Goal: Task Accomplishment & Management: Complete application form

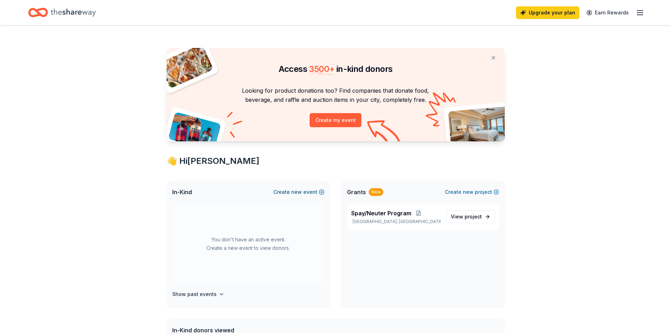
click at [318, 192] on button "Create new event" at bounding box center [298, 192] width 51 height 8
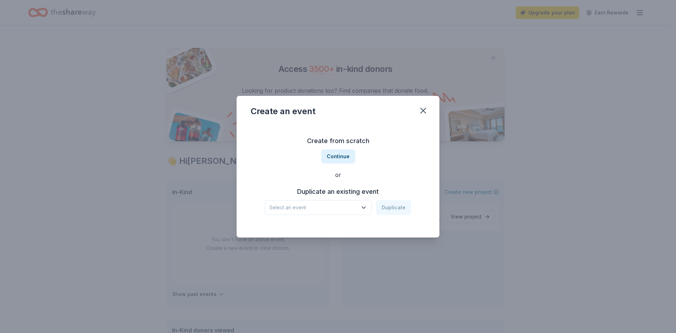
click at [367, 210] on icon "button" at bounding box center [363, 207] width 7 height 7
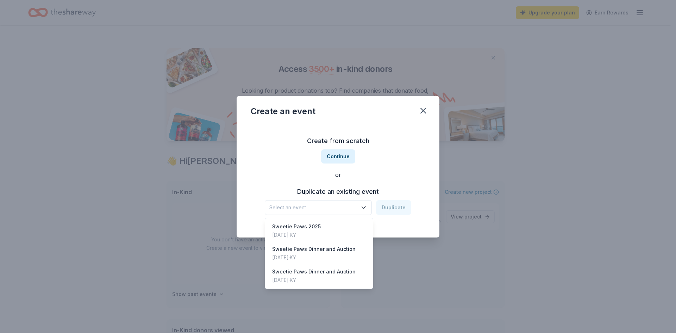
click at [346, 157] on div "Create from scratch Continue or Duplicate an existing event Select an event Dup…" at bounding box center [338, 175] width 175 height 102
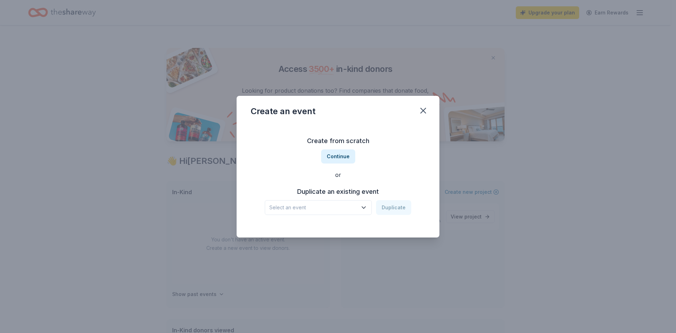
click at [346, 157] on button "Continue" at bounding box center [338, 156] width 34 height 14
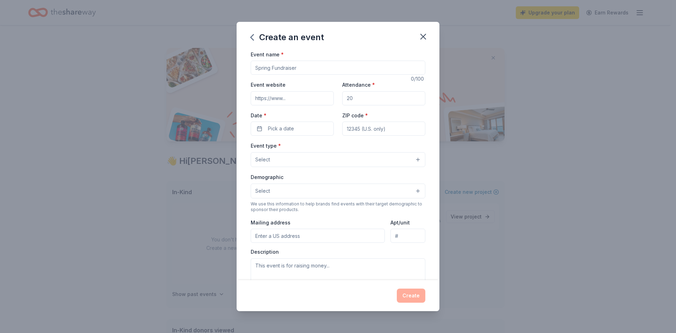
click at [300, 69] on input "Event name *" at bounding box center [338, 68] width 175 height 14
click at [365, 102] on input "Attendance *" at bounding box center [383, 98] width 83 height 14
type input "200"
click at [300, 129] on button "Pick a date" at bounding box center [292, 129] width 83 height 14
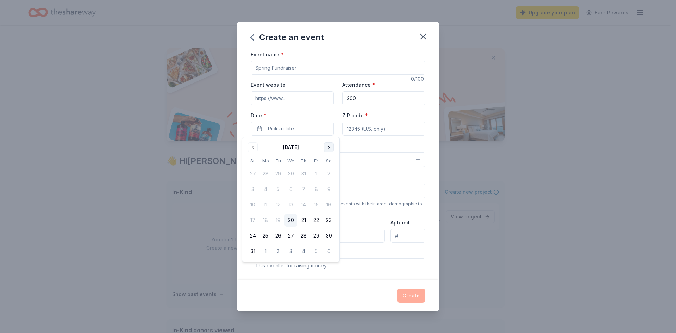
click at [327, 147] on button "Go to next month" at bounding box center [329, 147] width 10 height 10
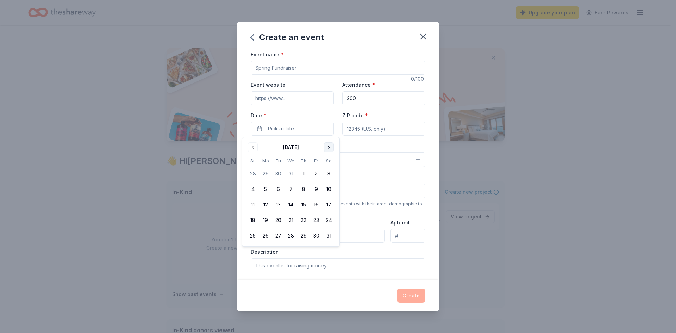
click at [327, 147] on button "Go to next month" at bounding box center [329, 147] width 10 height 10
click at [331, 203] on button "21" at bounding box center [329, 204] width 13 height 13
click at [360, 130] on input "ZIP code *" at bounding box center [383, 129] width 83 height 14
type input "42025"
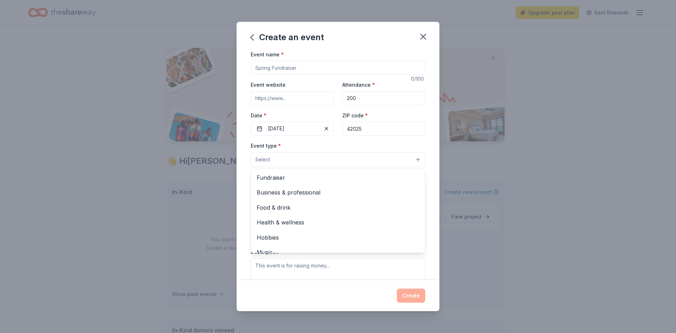
click at [302, 159] on button "Select" at bounding box center [338, 159] width 175 height 15
click at [299, 174] on span "Fundraiser" at bounding box center [338, 177] width 163 height 9
click at [418, 144] on div "Event type * Fundraiser Business & professional Food & drink Health & wellness …" at bounding box center [338, 154] width 175 height 26
click at [409, 190] on button "Select" at bounding box center [338, 191] width 175 height 15
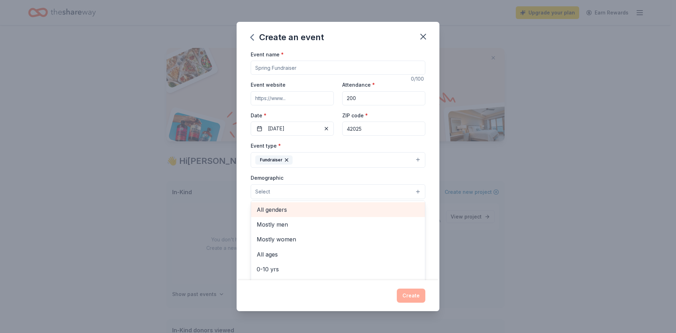
click at [355, 211] on span "All genders" at bounding box center [338, 209] width 163 height 9
click at [430, 220] on div "Event name * 0 /100 Event website Attendance * 200 Date * 02/21/2026 ZIP code *…" at bounding box center [338, 165] width 203 height 230
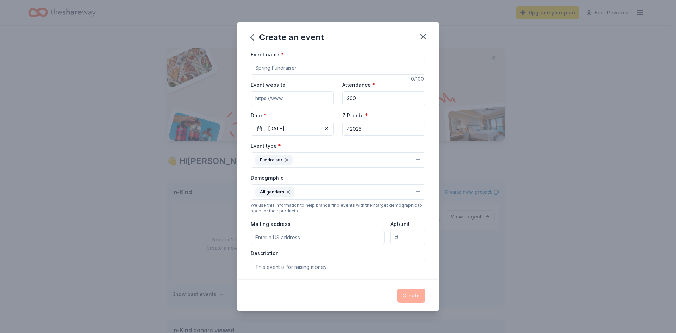
click at [413, 192] on button "All genders" at bounding box center [338, 191] width 175 height 15
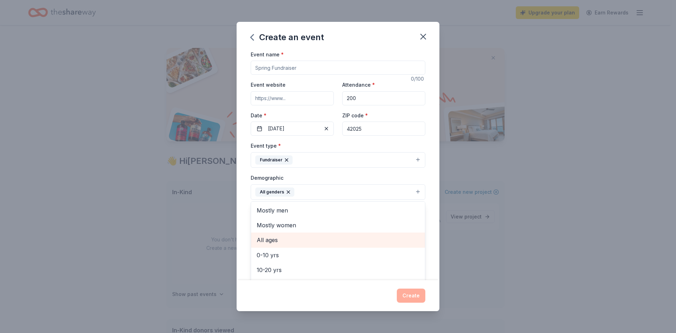
click at [311, 239] on span "All ages" at bounding box center [338, 239] width 163 height 9
click at [410, 189] on button "All genders All ages" at bounding box center [338, 191] width 175 height 15
click at [414, 190] on button "All genders All ages" at bounding box center [338, 191] width 175 height 15
click at [434, 220] on div "Event name * 0 /100 Event website Attendance * 200 Date * 02/21/2026 ZIP code *…" at bounding box center [338, 165] width 203 height 230
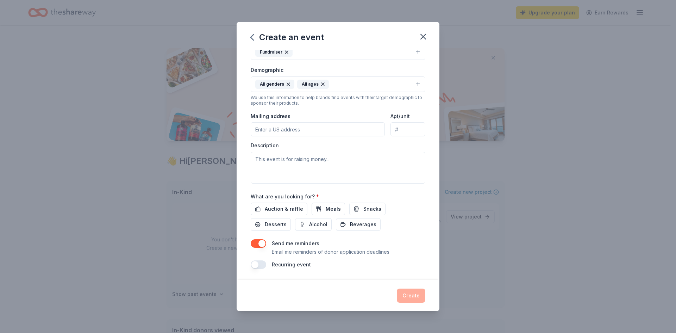
scroll to position [37, 0]
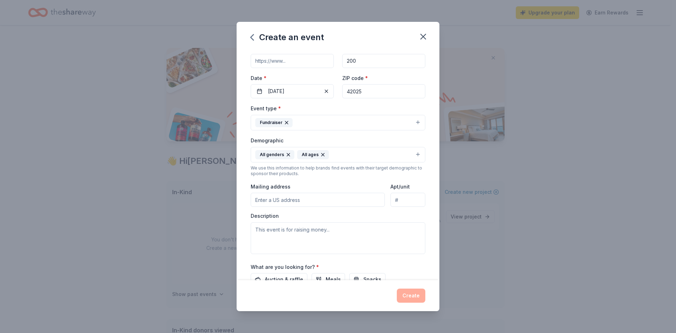
click at [303, 200] on input "Mailing address" at bounding box center [318, 200] width 134 height 14
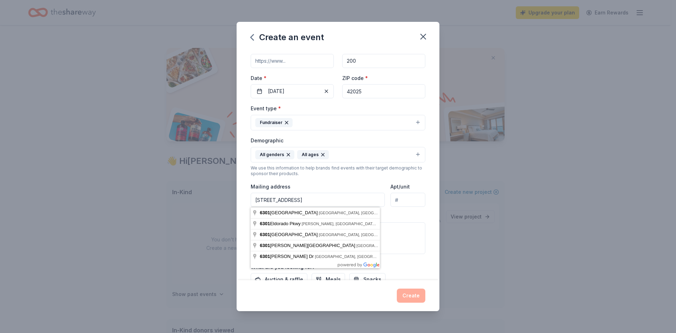
click at [411, 217] on div "Description" at bounding box center [338, 233] width 175 height 42
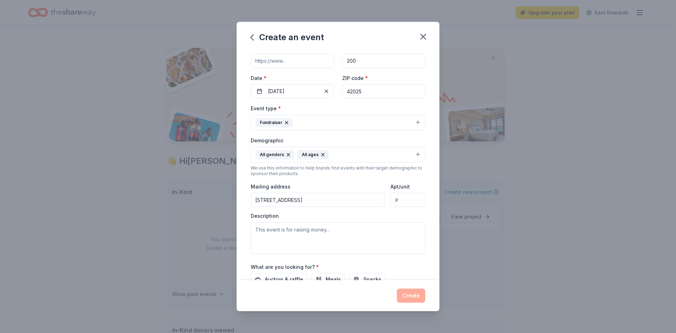
click at [325, 199] on input "6301 US Highway 68 E" at bounding box center [318, 200] width 134 height 14
type input "6301 U.S. Highway 68 East, Benton, KY, 42025"
click at [304, 236] on textarea at bounding box center [338, 238] width 175 height 32
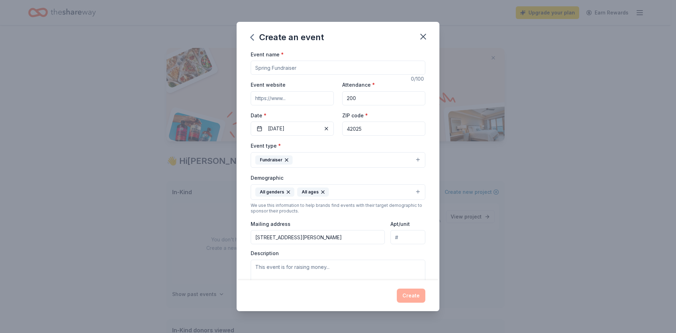
click at [293, 70] on input "Event name *" at bounding box center [338, 68] width 175 height 14
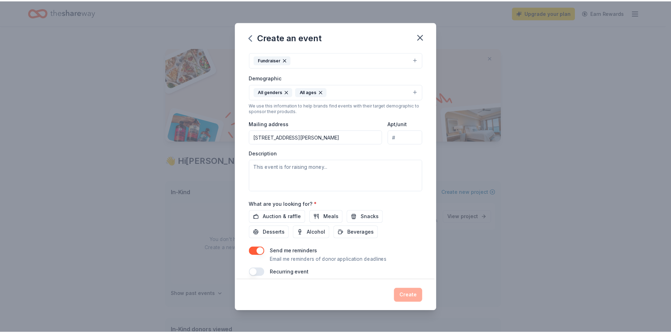
scroll to position [108, 0]
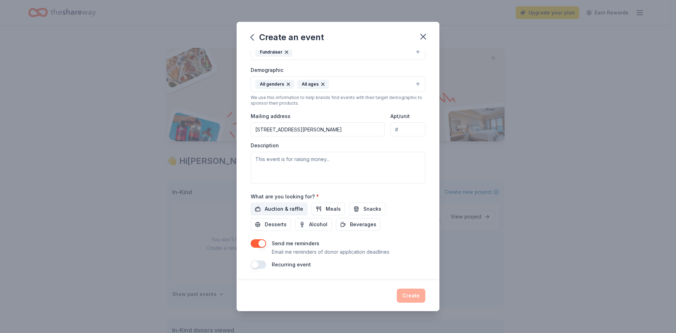
type input "Furry Fiesta Fundraiser for the Humane Society of Marshall County"
click at [286, 207] on span "Auction & raffle" at bounding box center [284, 209] width 38 height 8
click at [363, 211] on span "Snacks" at bounding box center [372, 209] width 18 height 8
click at [281, 227] on span "Desserts" at bounding box center [276, 224] width 22 height 8
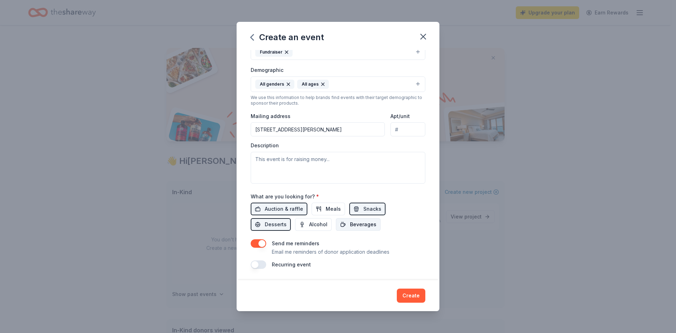
click at [372, 227] on span "Beverages" at bounding box center [363, 224] width 26 height 8
click at [323, 225] on span "Alcohol" at bounding box center [318, 224] width 18 height 8
click at [290, 167] on textarea at bounding box center [338, 168] width 175 height 32
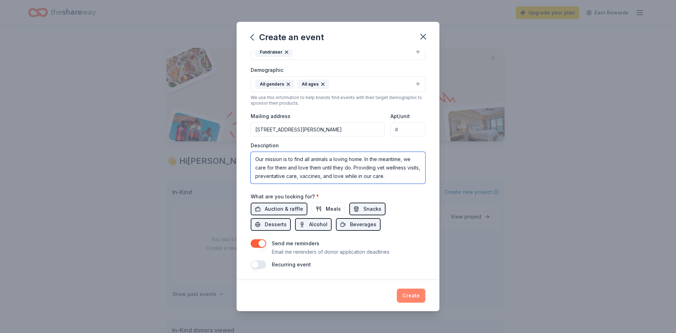
type textarea "Our mission is to find all animals a loving home. In the meantime, we care for …"
click at [417, 298] on button "Create" at bounding box center [411, 295] width 29 height 14
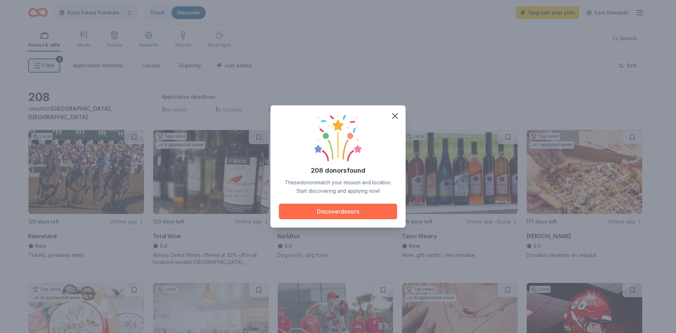
click at [381, 216] on button "Discover donors" at bounding box center [338, 211] width 118 height 15
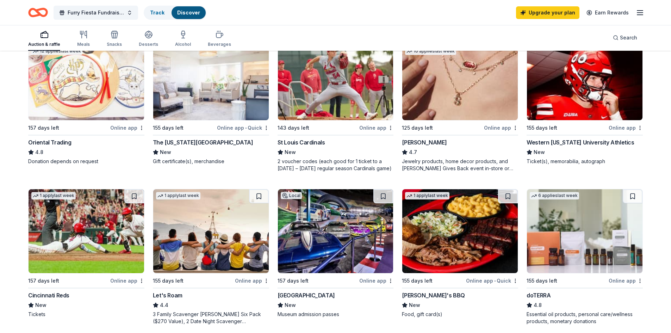
scroll to position [211, 0]
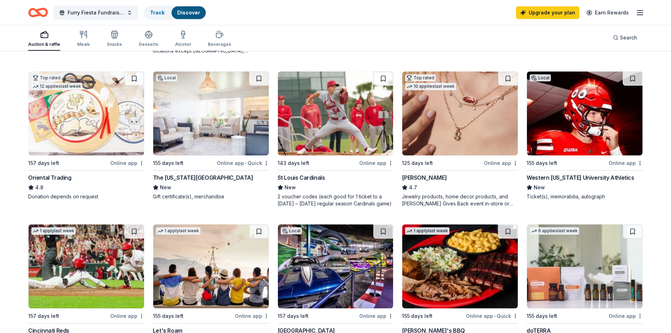
click at [57, 102] on img at bounding box center [87, 113] width 116 height 84
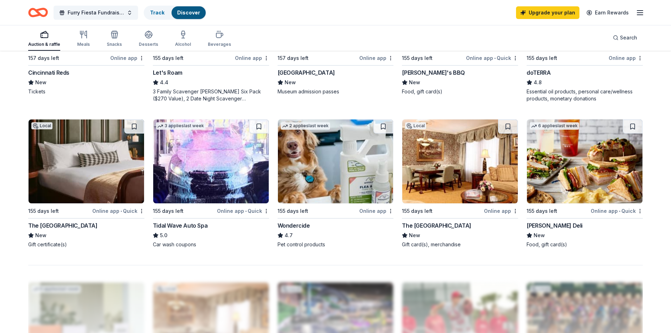
scroll to position [458, 0]
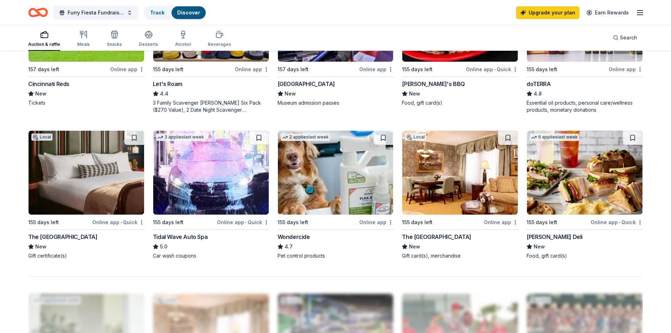
click at [590, 187] on img at bounding box center [585, 173] width 116 height 84
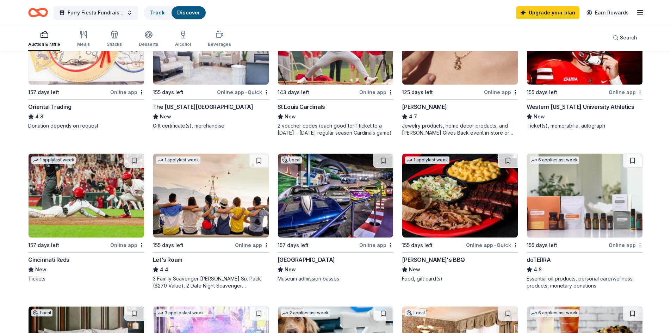
scroll to position [282, 0]
click at [198, 193] on img at bounding box center [211, 196] width 116 height 84
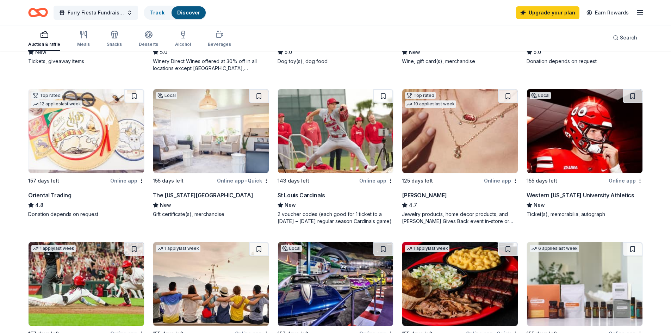
scroll to position [176, 0]
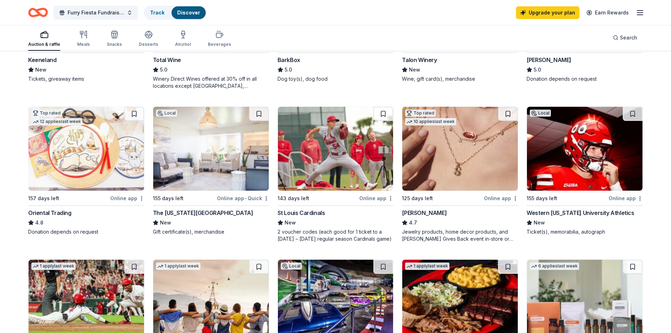
click at [304, 212] on div "St Louis Cardinals" at bounding box center [302, 212] width 48 height 8
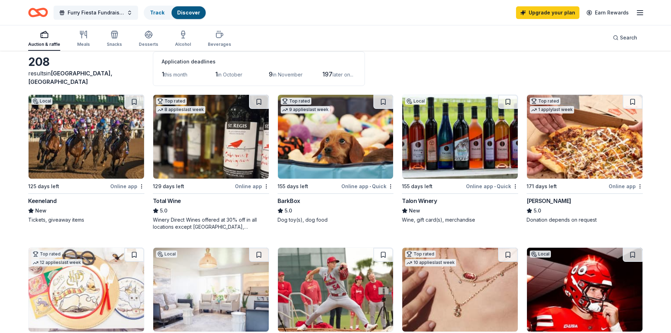
scroll to position [0, 0]
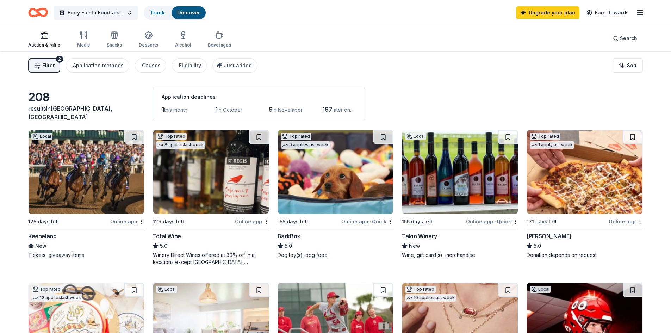
click at [580, 178] on img at bounding box center [585, 172] width 116 height 84
click at [119, 41] on div "Snacks" at bounding box center [114, 39] width 15 height 17
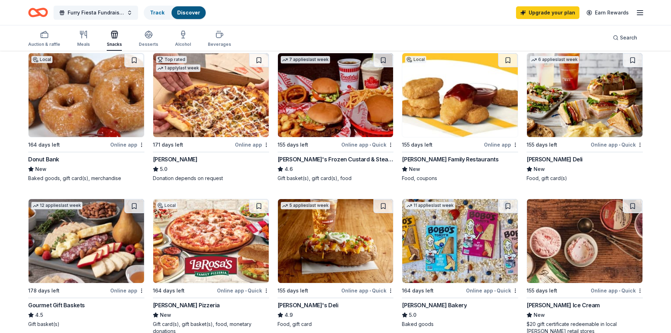
scroll to position [106, 0]
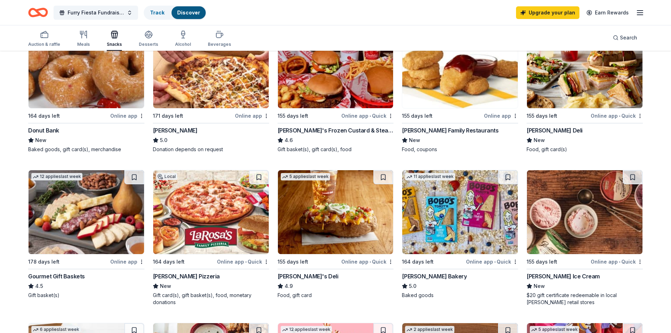
click at [77, 200] on img at bounding box center [87, 212] width 116 height 84
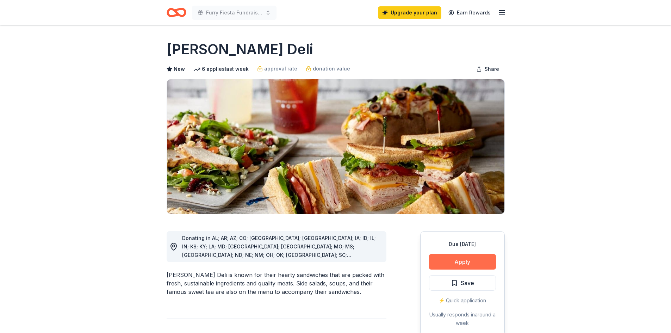
click at [463, 262] on button "Apply" at bounding box center [462, 261] width 67 height 15
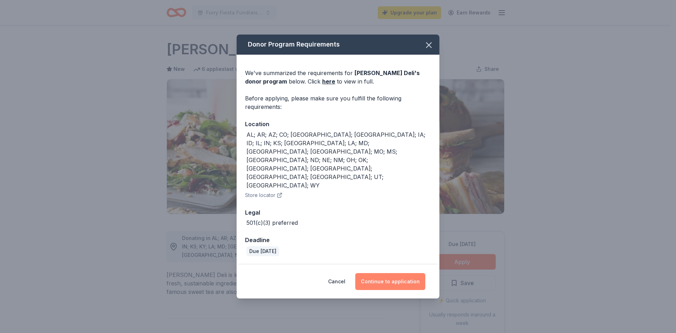
click at [397, 273] on button "Continue to application" at bounding box center [390, 281] width 70 height 17
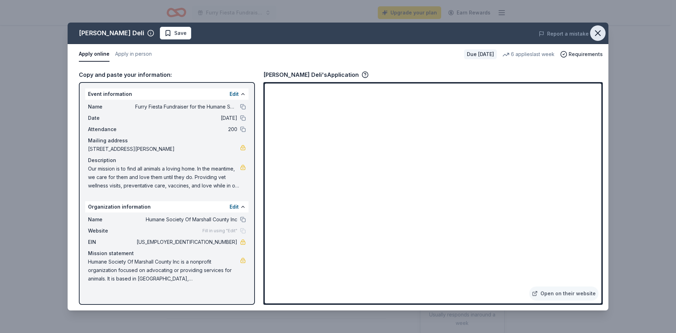
click at [599, 33] on icon "button" at bounding box center [598, 33] width 10 height 10
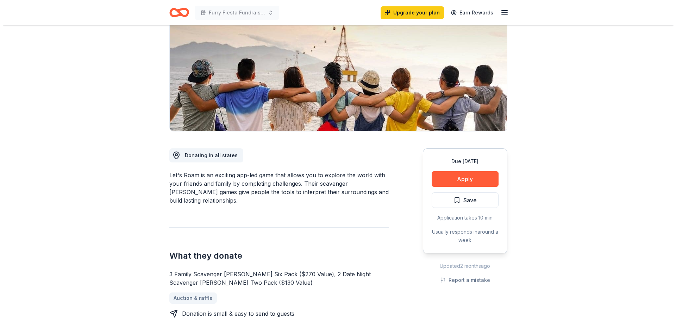
scroll to position [70, 0]
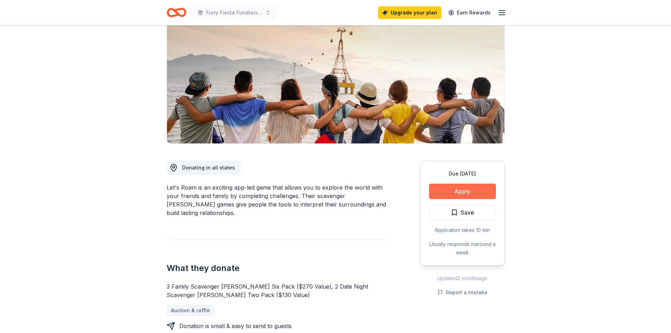
click at [472, 189] on button "Apply" at bounding box center [462, 190] width 67 height 15
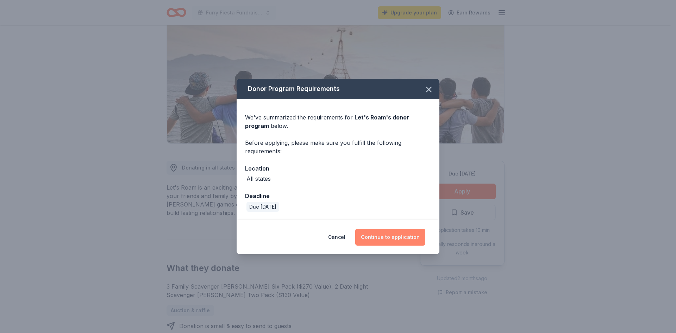
click at [405, 241] on button "Continue to application" at bounding box center [390, 237] width 70 height 17
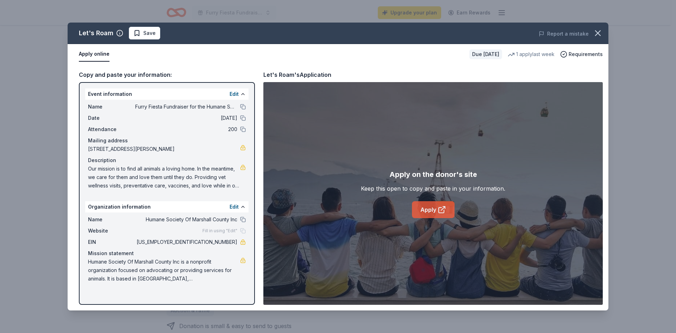
click at [441, 209] on icon at bounding box center [442, 209] width 8 height 8
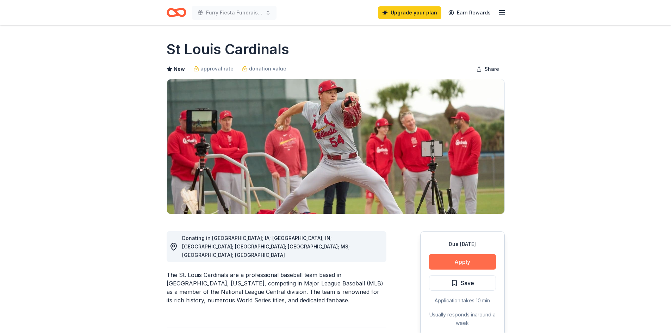
click at [479, 262] on button "Apply" at bounding box center [462, 261] width 67 height 15
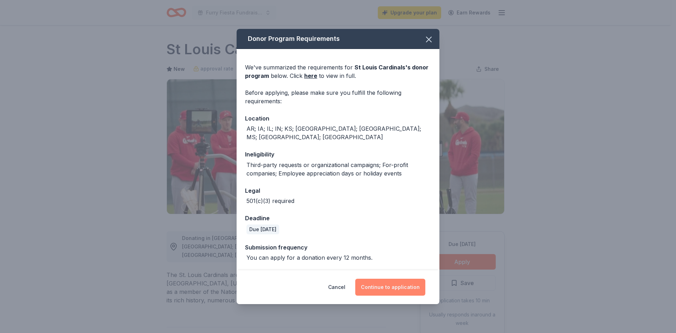
click at [401, 279] on button "Continue to application" at bounding box center [390, 287] width 70 height 17
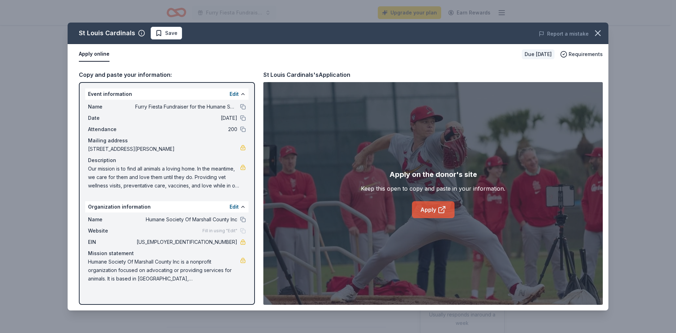
click at [438, 208] on icon at bounding box center [442, 209] width 8 height 8
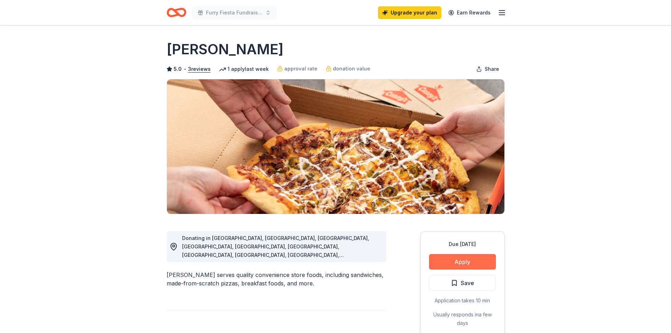
click at [482, 264] on button "Apply" at bounding box center [462, 261] width 67 height 15
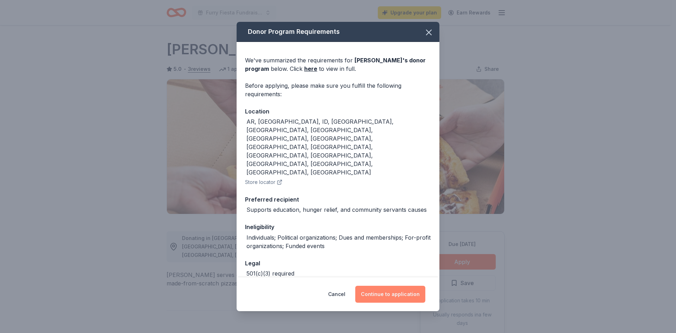
click at [400, 286] on button "Continue to application" at bounding box center [390, 294] width 70 height 17
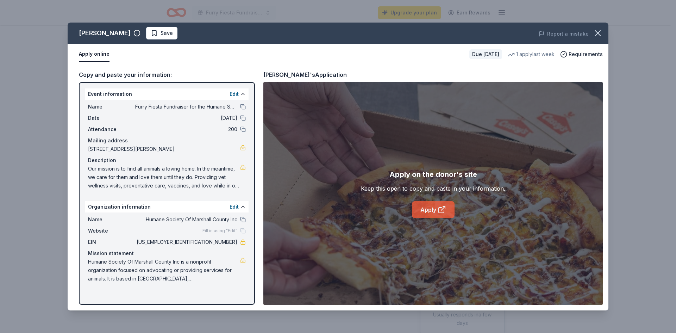
click at [438, 207] on icon at bounding box center [442, 209] width 8 height 8
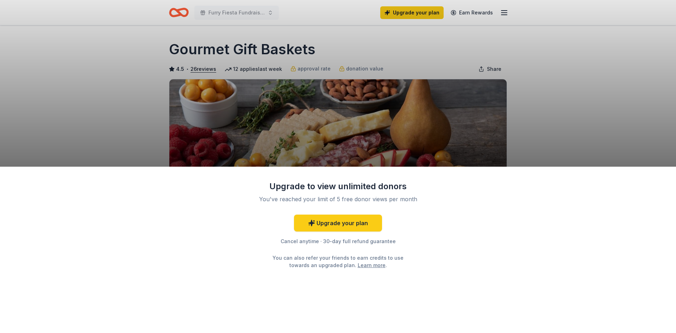
click at [462, 261] on div "Upgrade to view unlimited donors You've reached your limit of 5 free donor view…" at bounding box center [338, 250] width 676 height 167
